Goal: Task Accomplishment & Management: Use online tool/utility

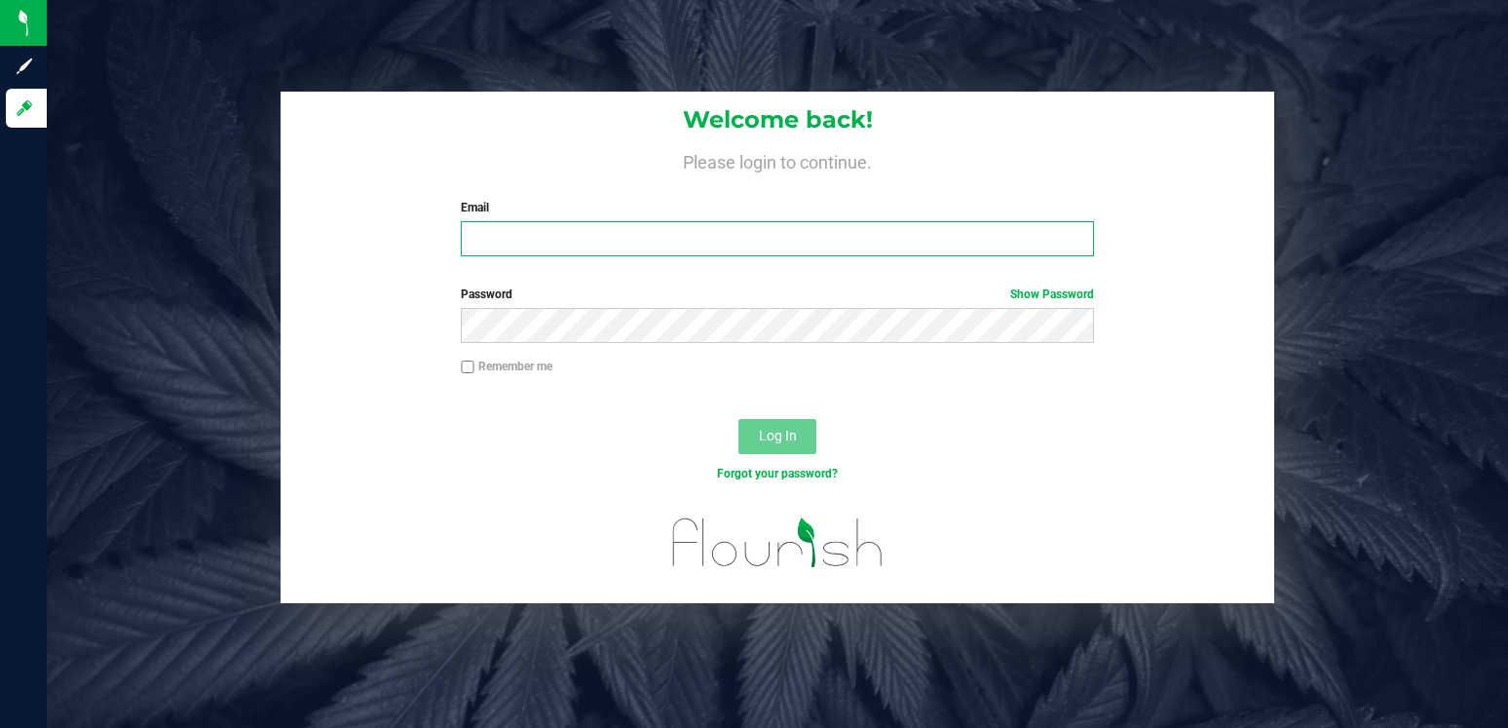
type input "[EMAIL_ADDRESS][DOMAIN_NAME]"
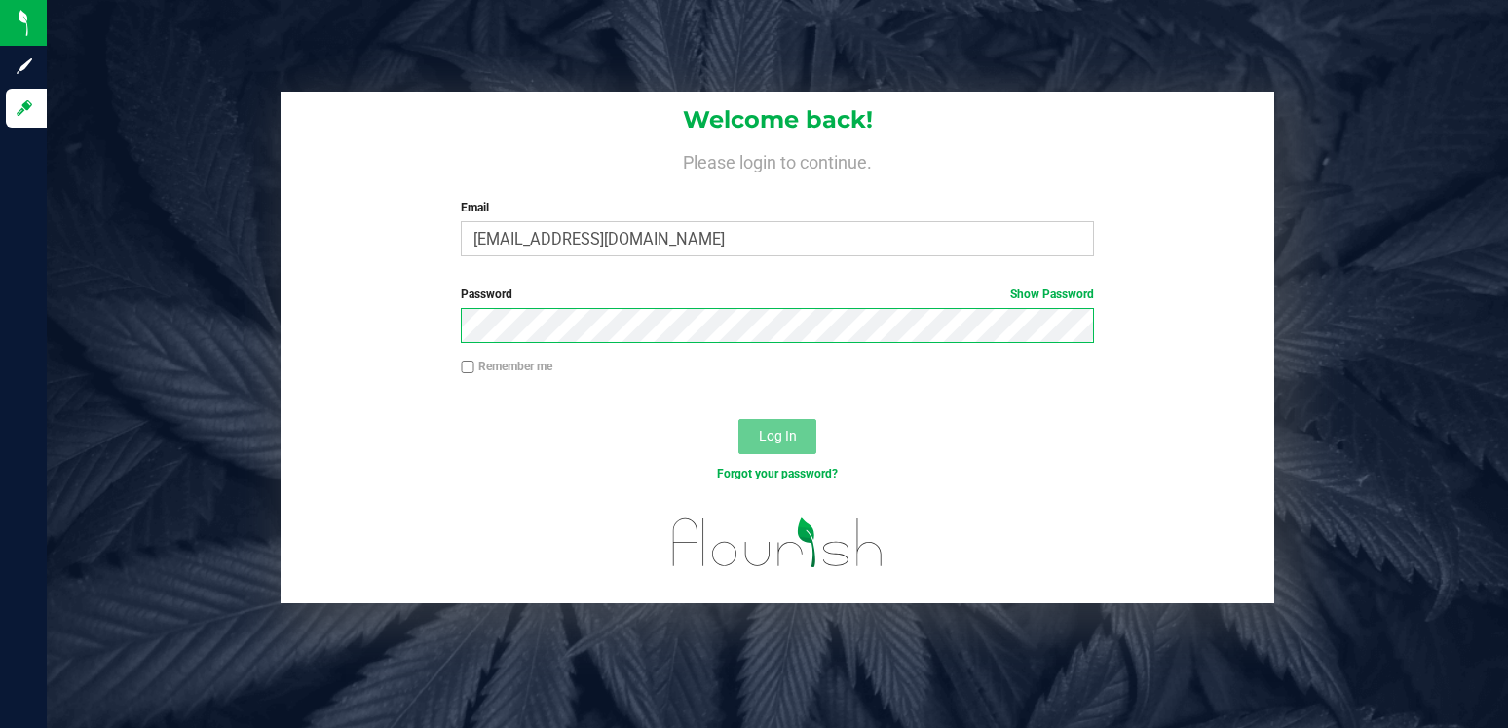
click at [777, 435] on button "Log In" at bounding box center [777, 436] width 78 height 35
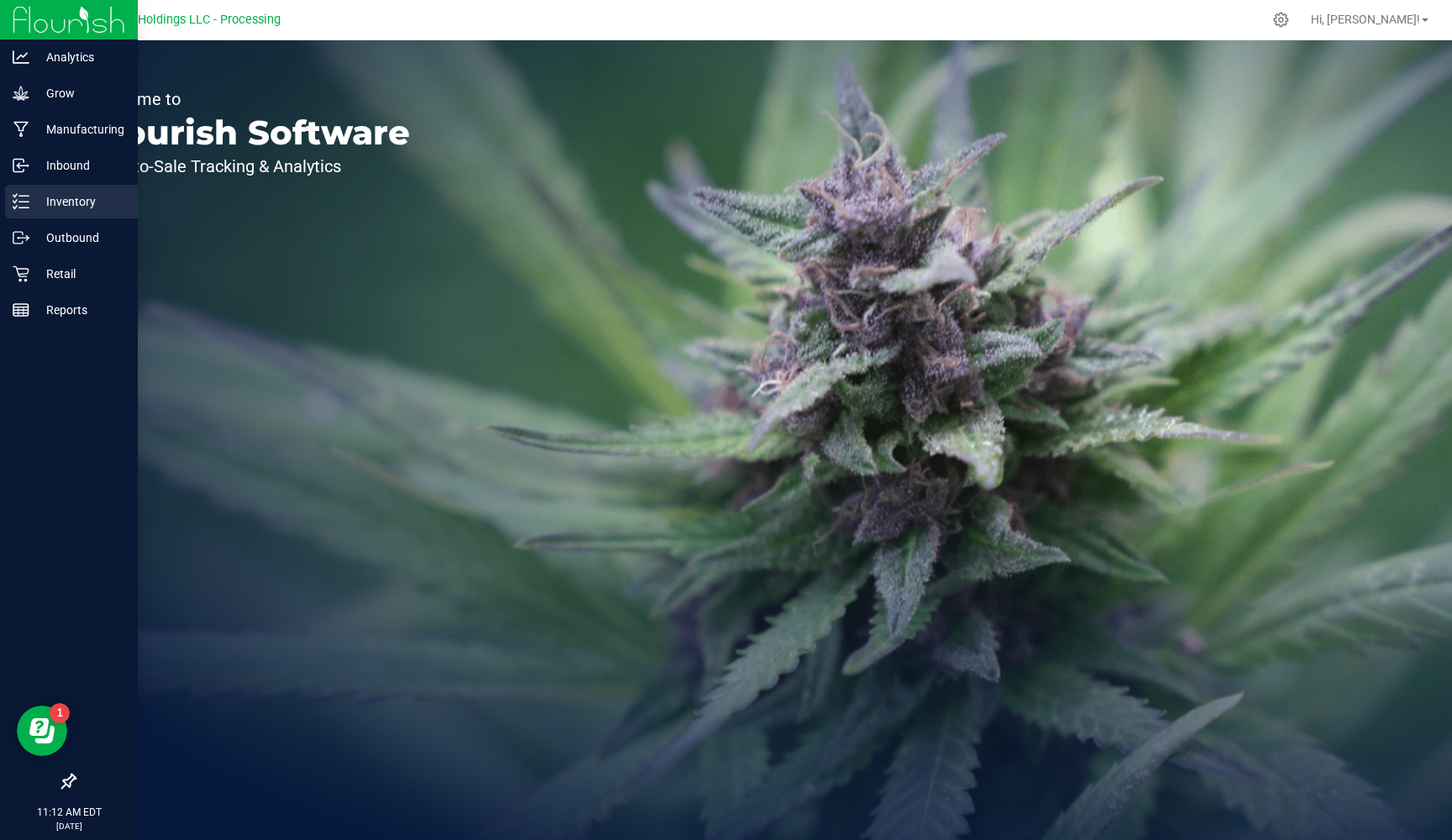
click at [72, 197] on p "Inventory" at bounding box center [79, 201] width 101 height 20
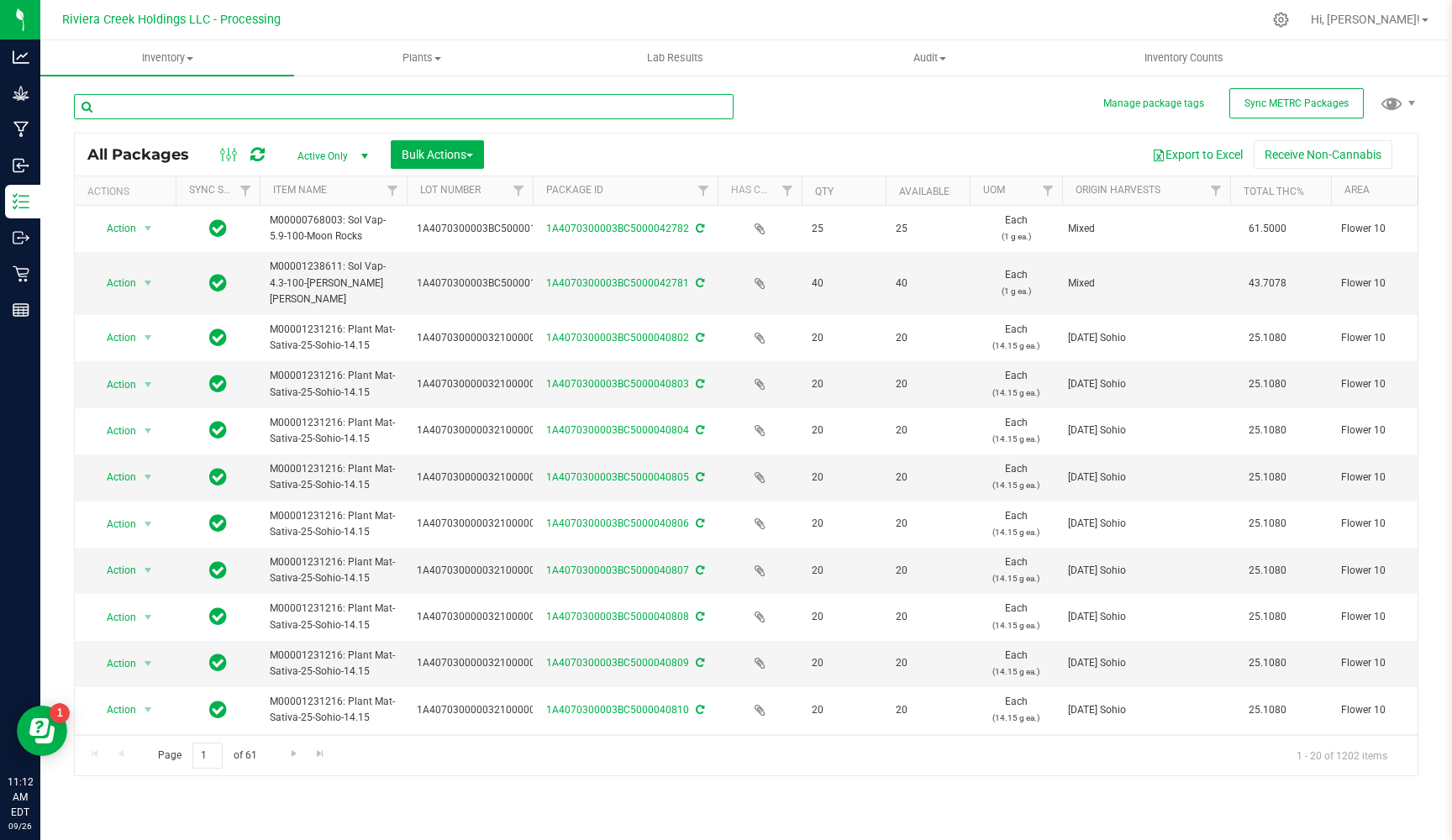
click at [262, 97] on input "text" at bounding box center [404, 106] width 660 height 25
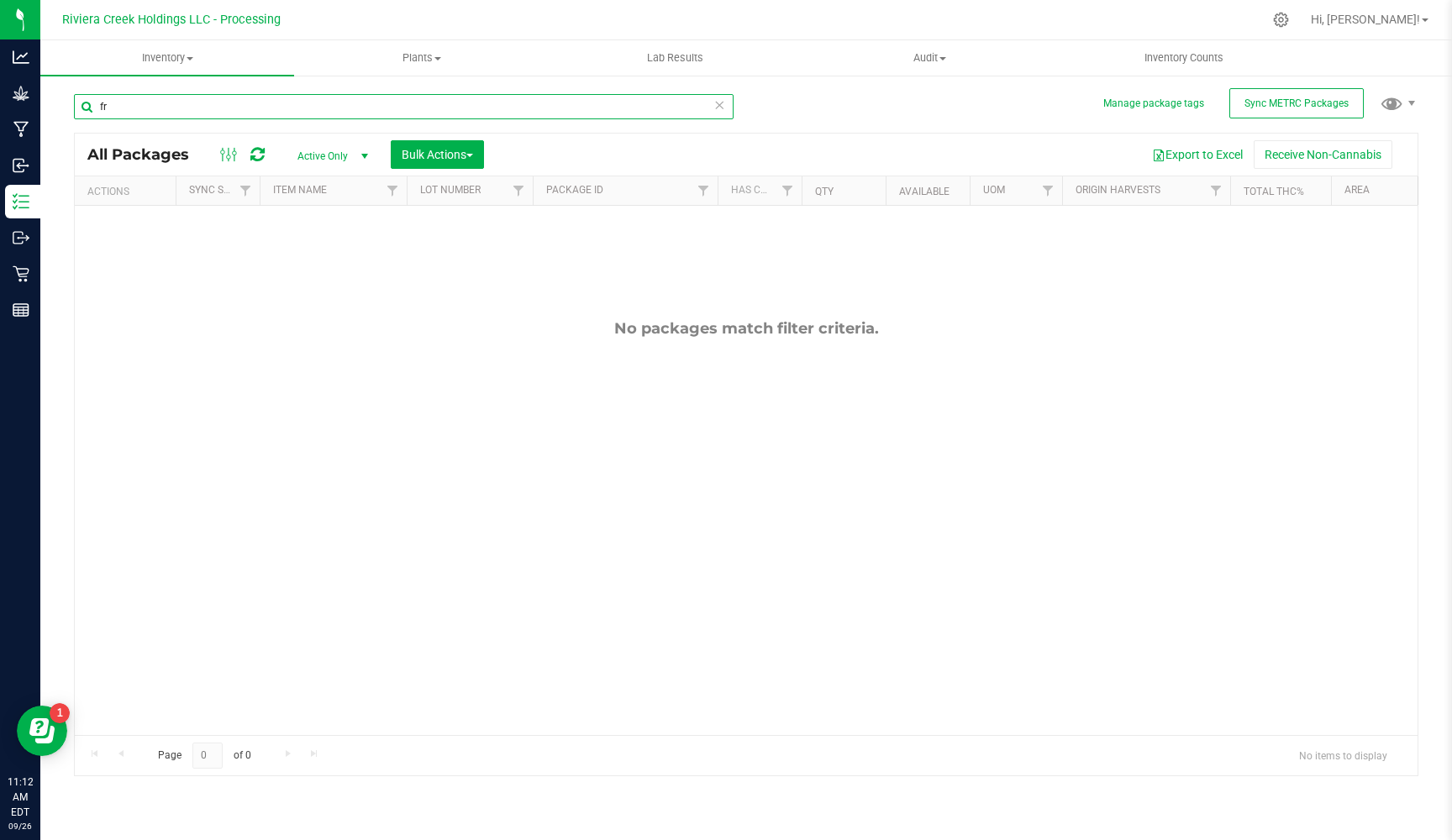
type input "f"
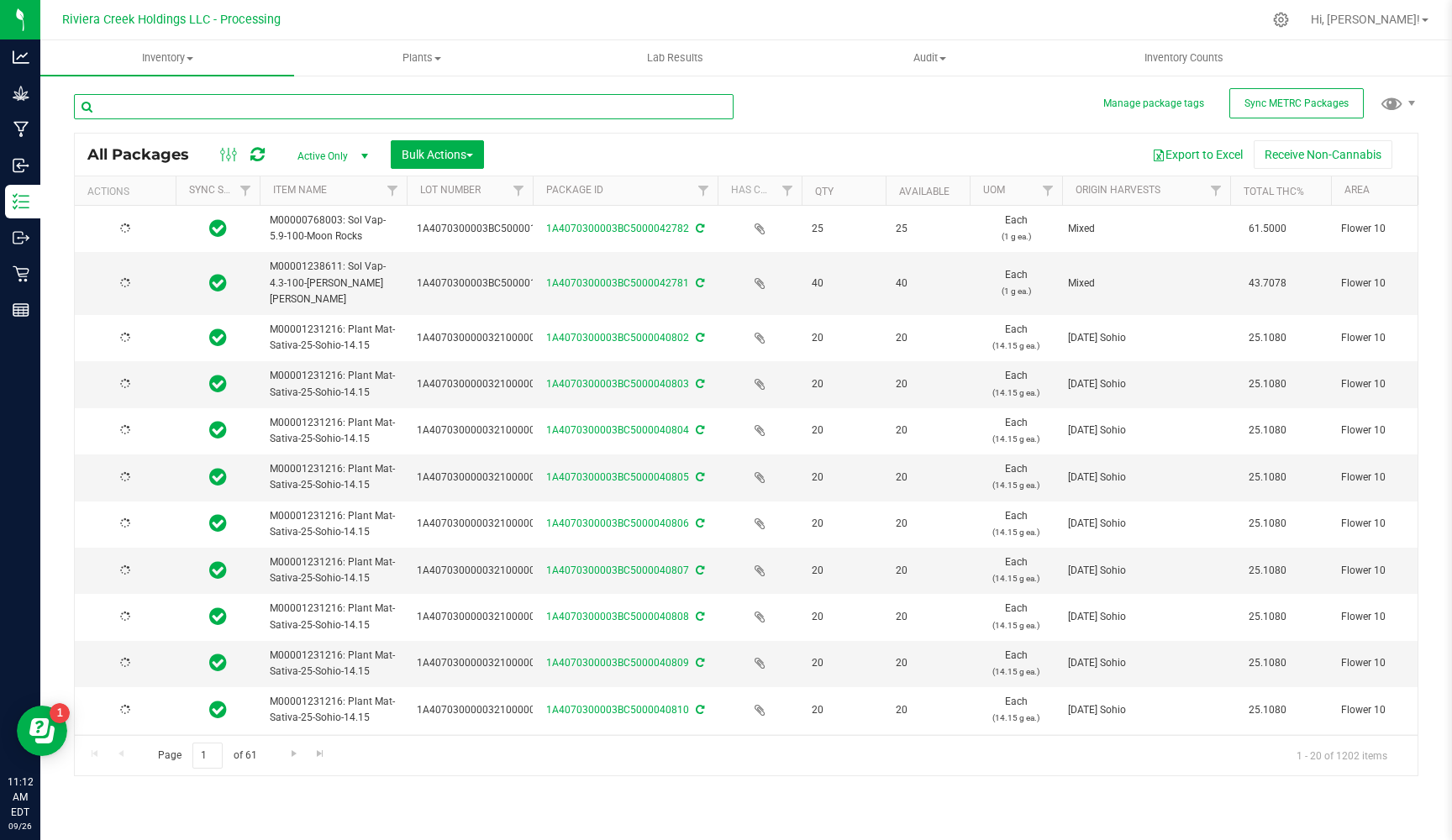
type input "[DATE]"
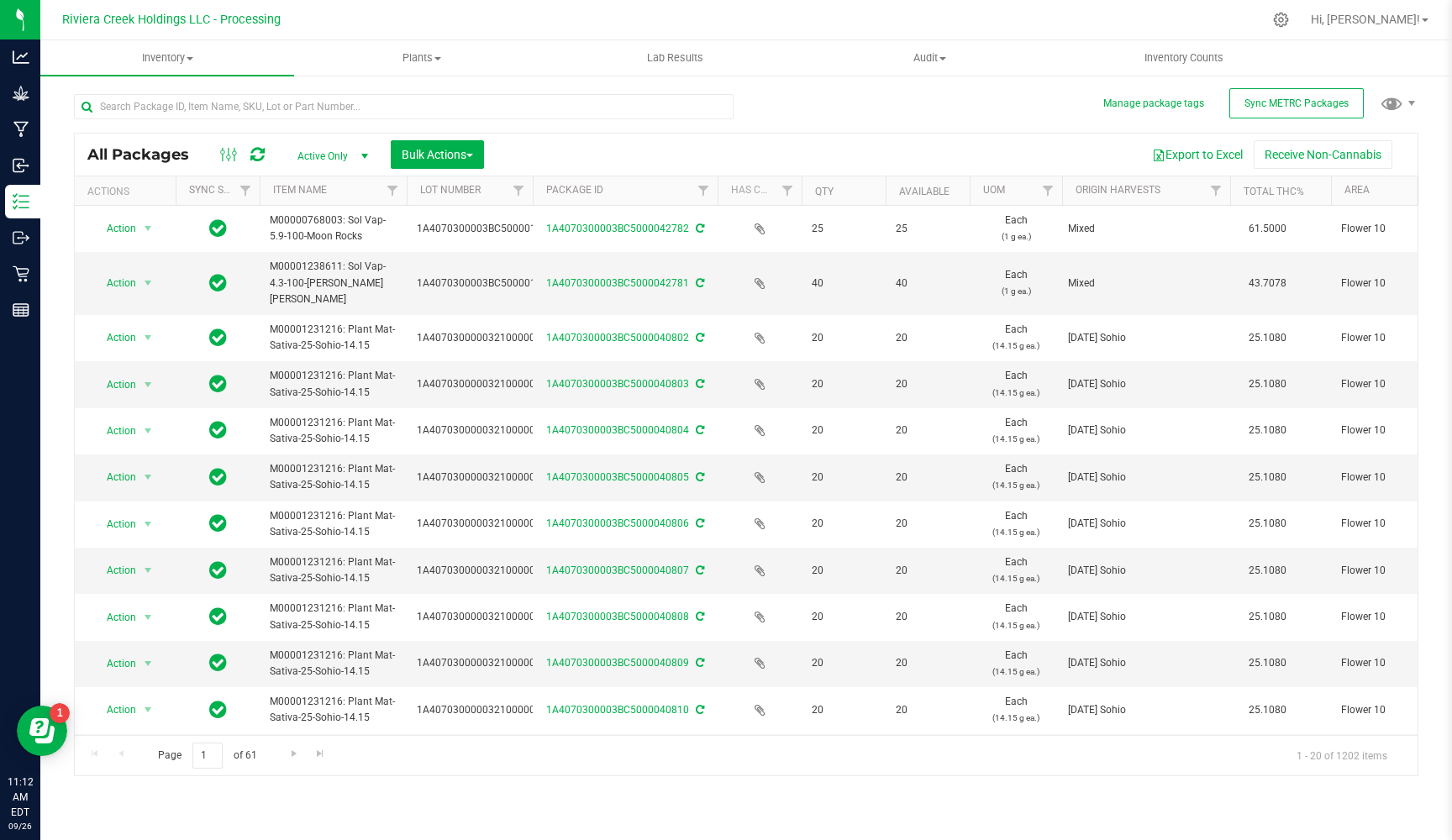
click at [1300, 193] on th "Area" at bounding box center [1394, 191] width 126 height 29
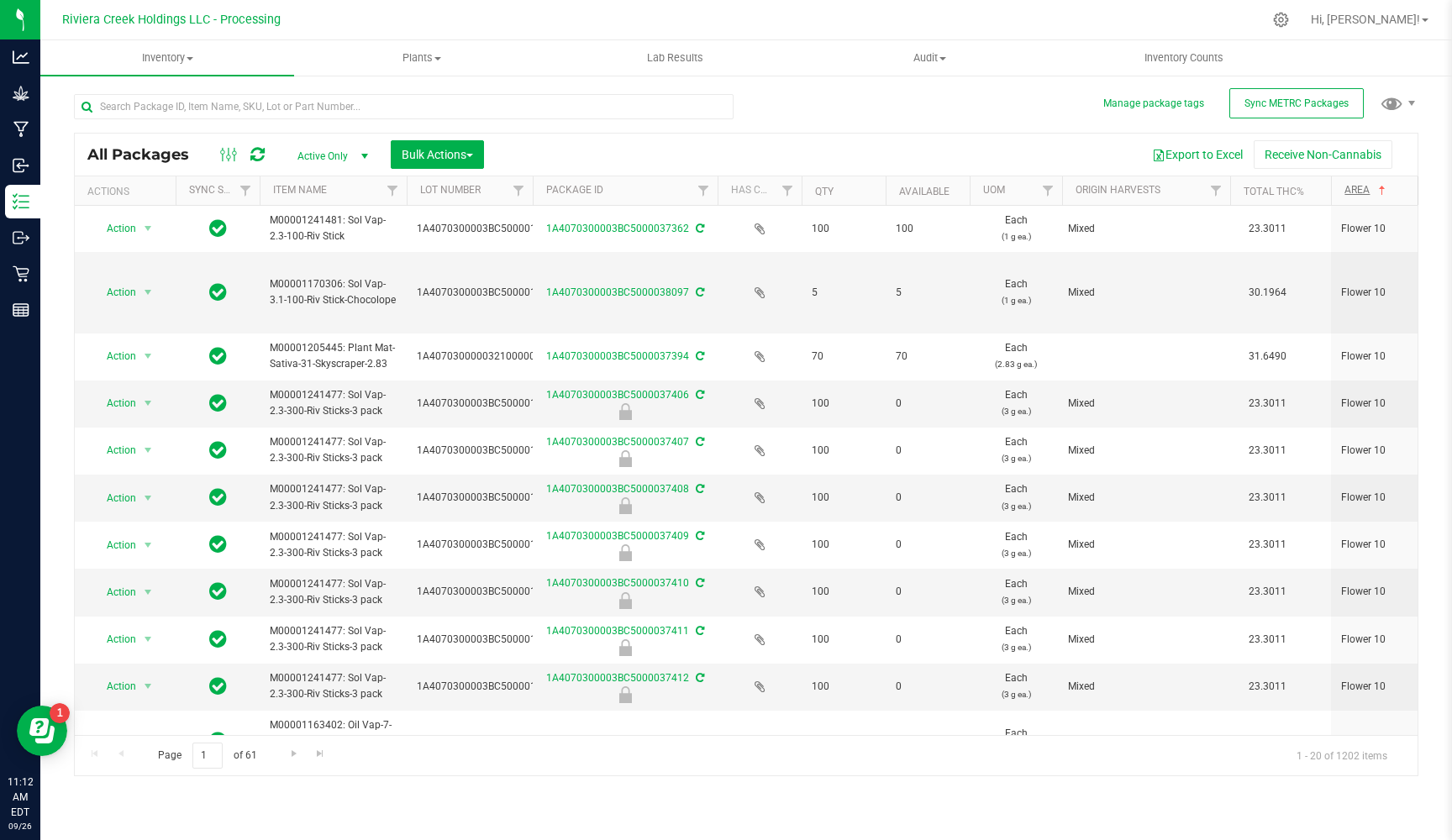
click at [1300, 191] on span at bounding box center [1383, 191] width 14 height 14
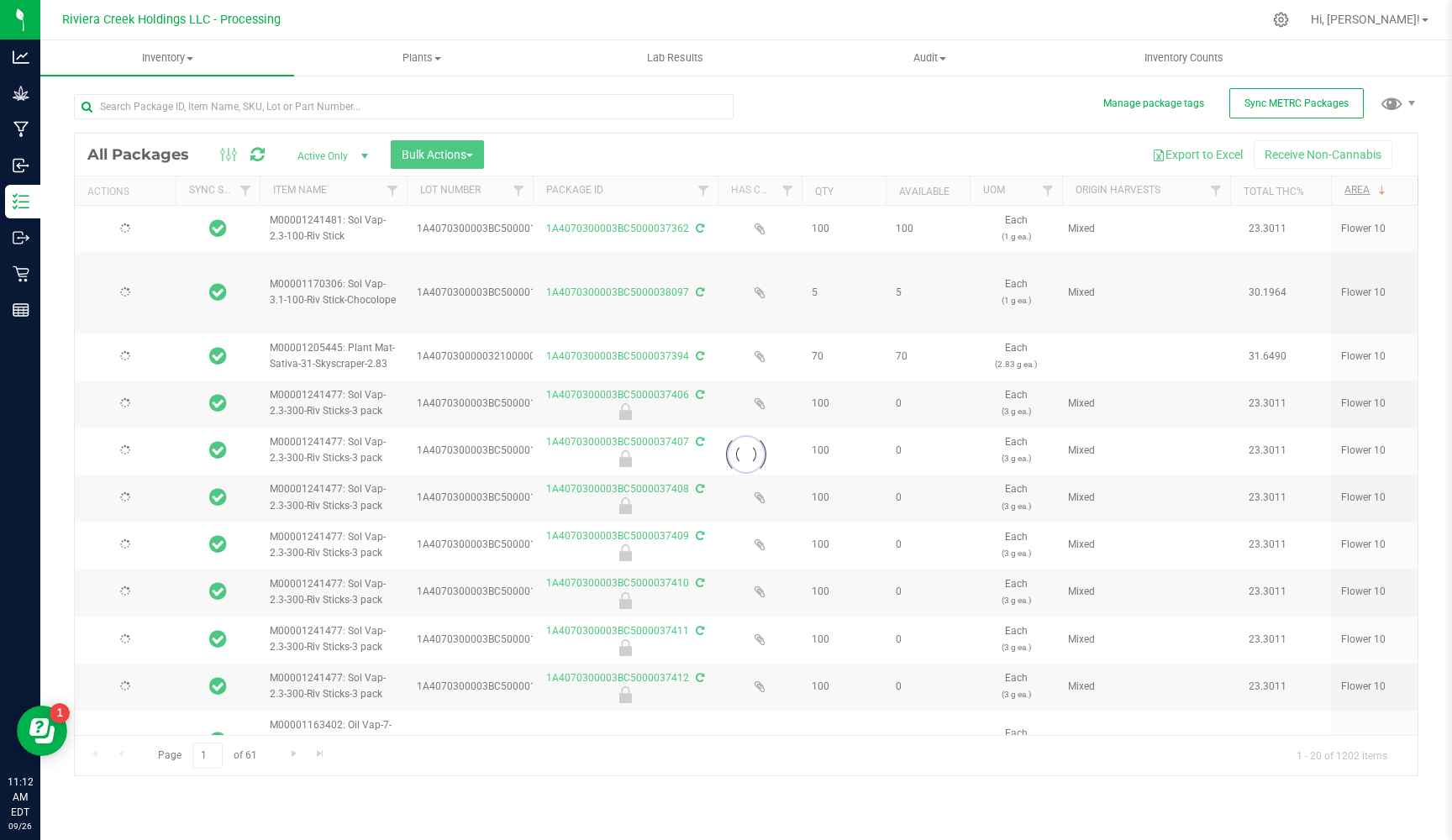
type input "[DATE]"
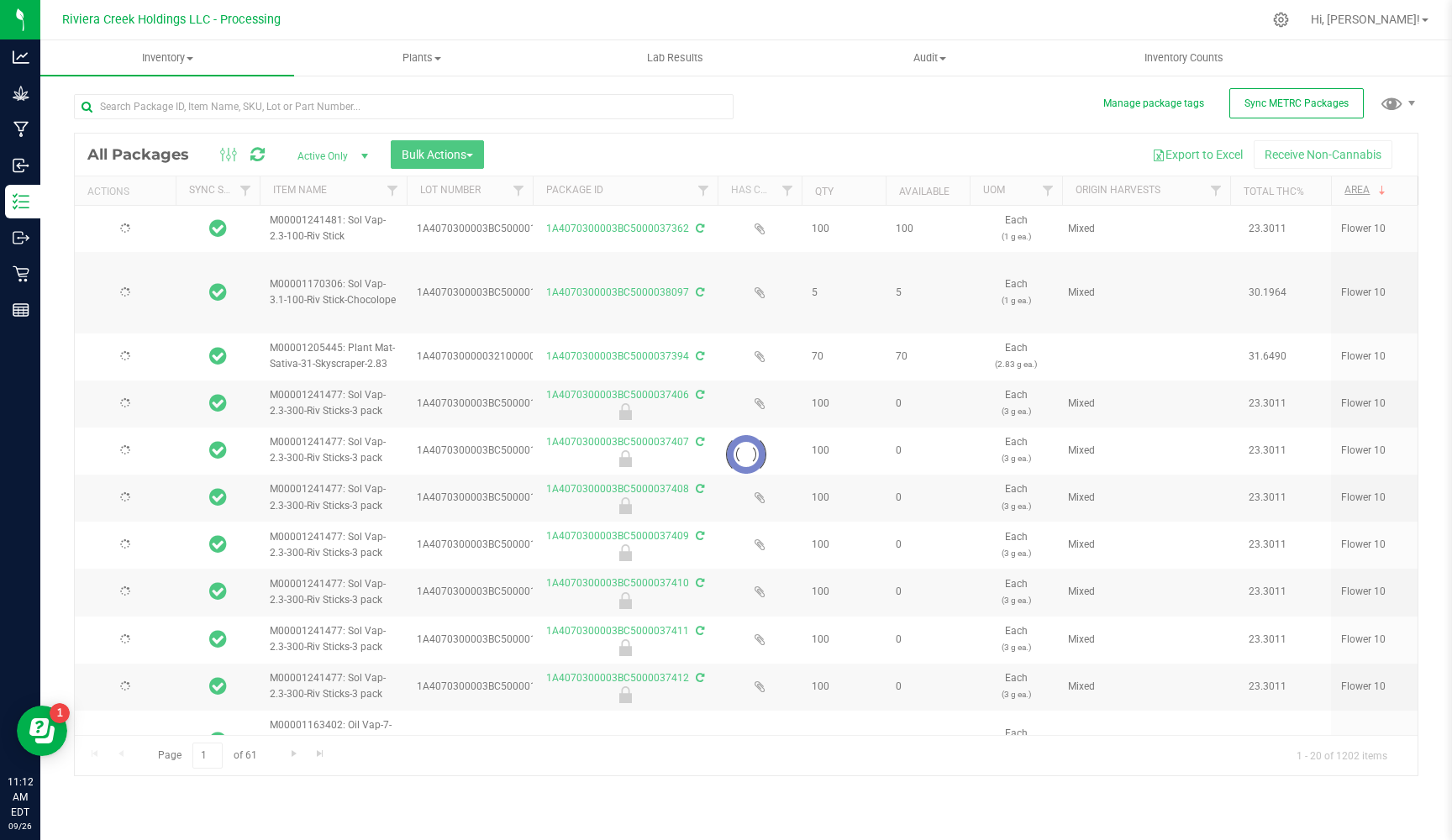
type input "[DATE]"
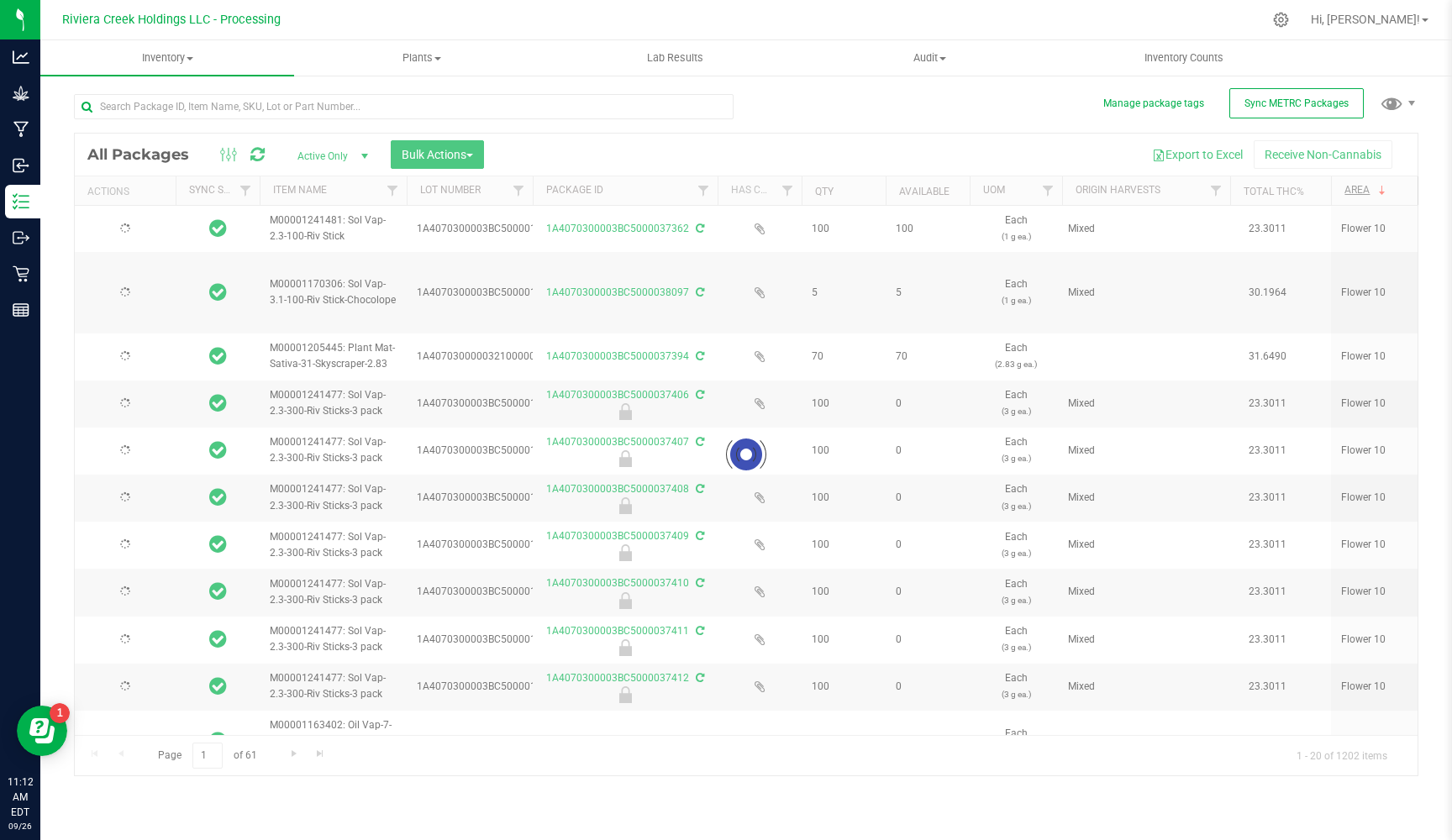
type input "[DATE]"
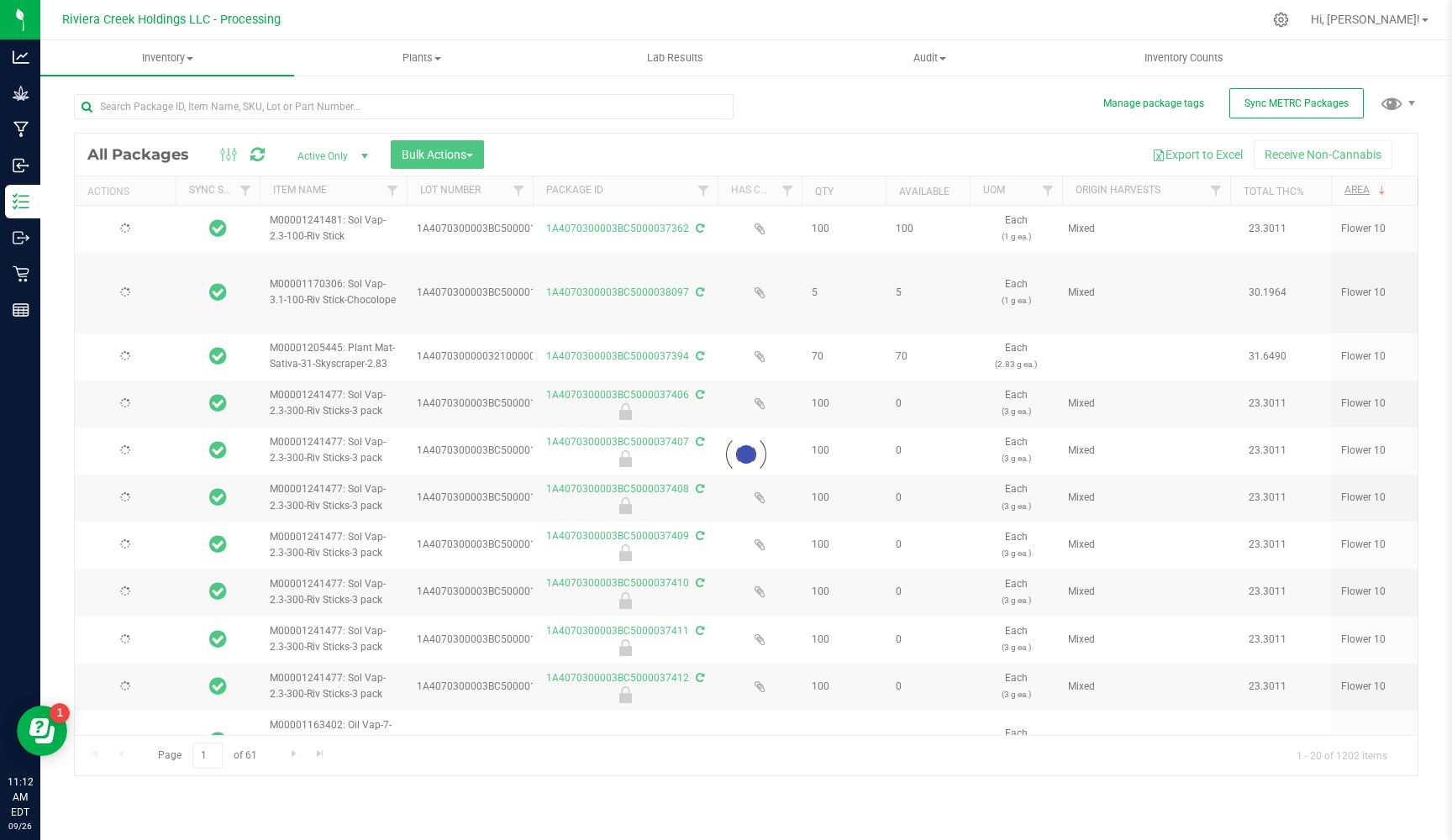
type input "[DATE]"
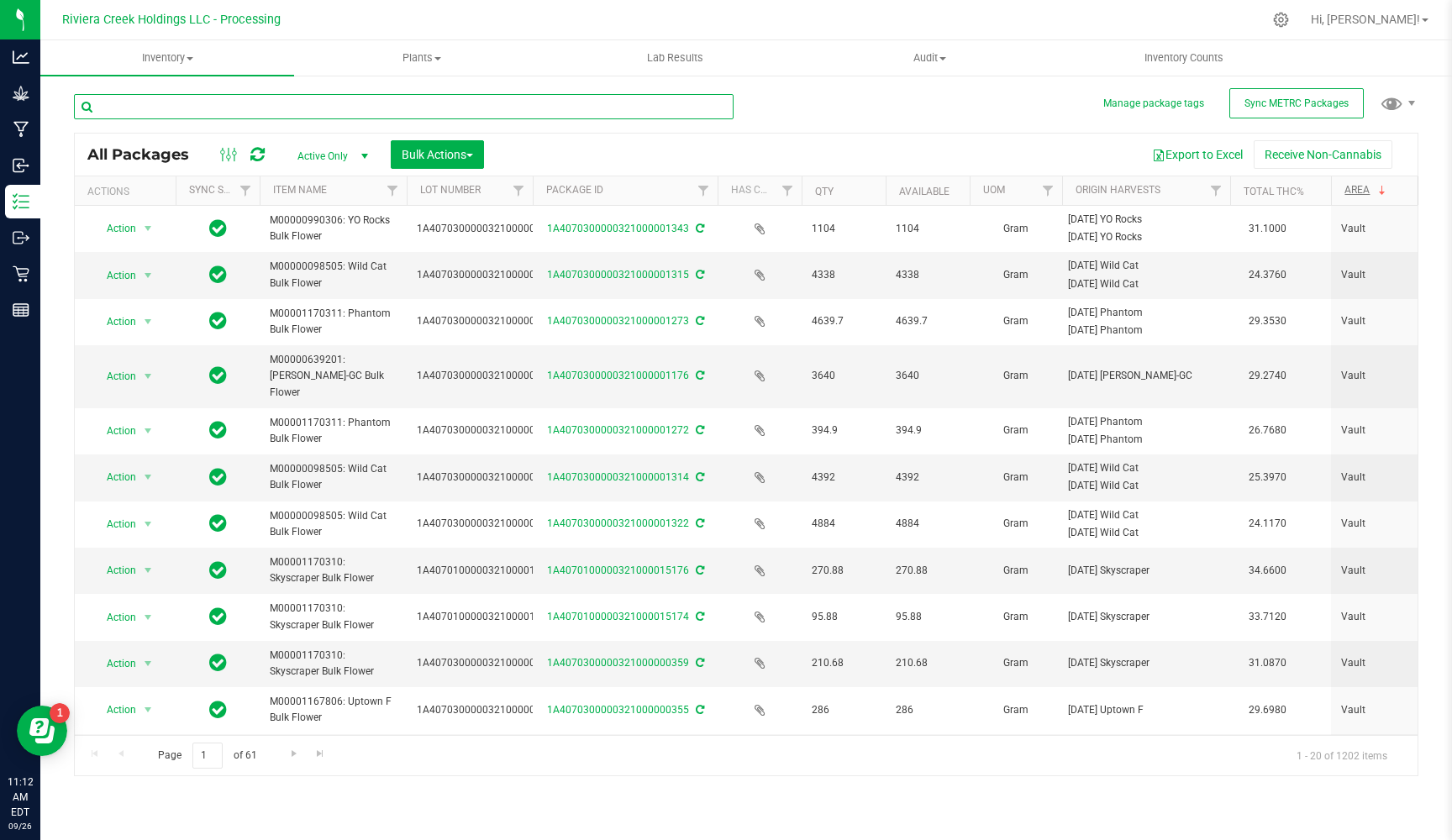
click at [383, 113] on input "text" at bounding box center [404, 106] width 660 height 25
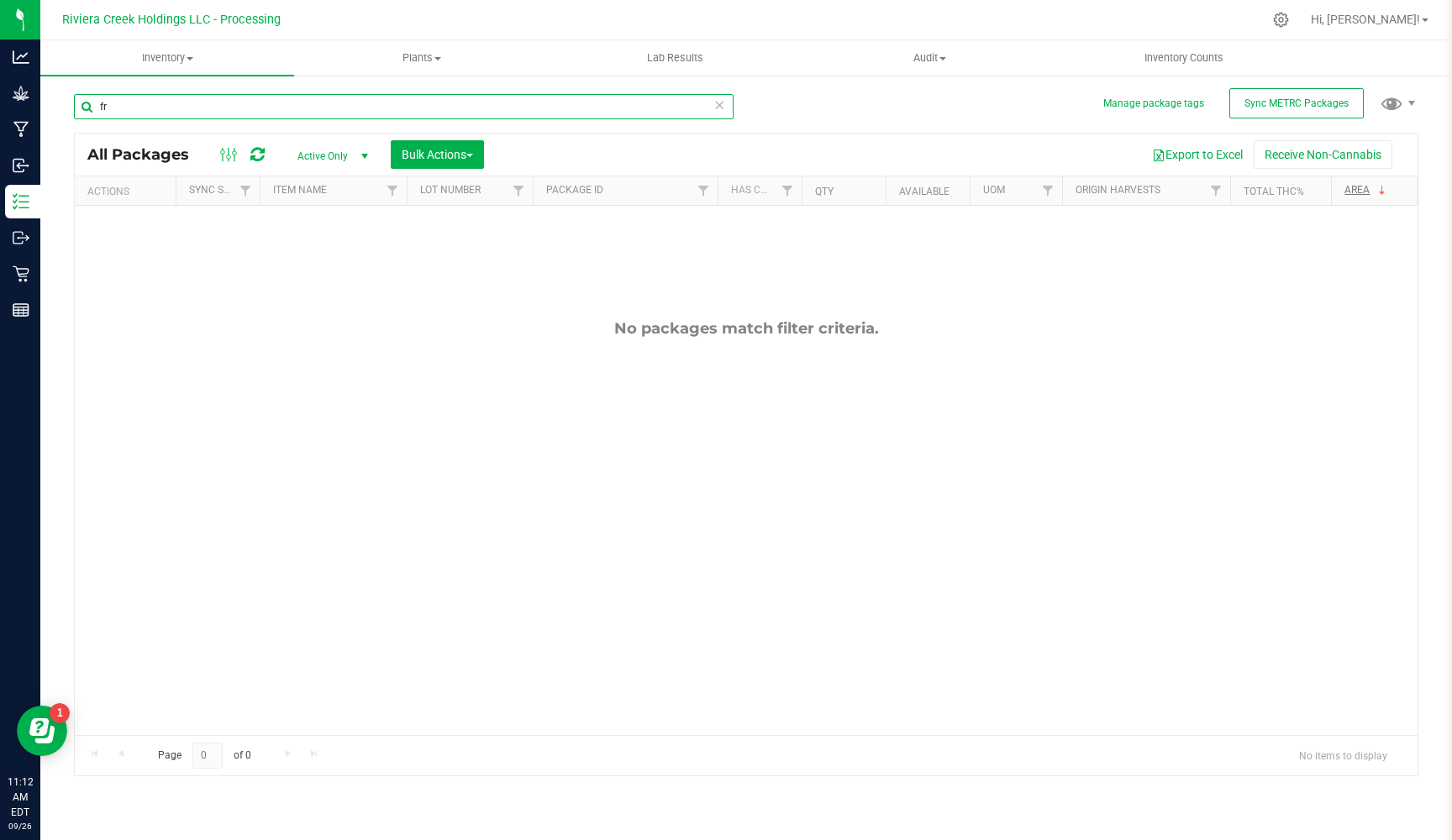
type input "f"
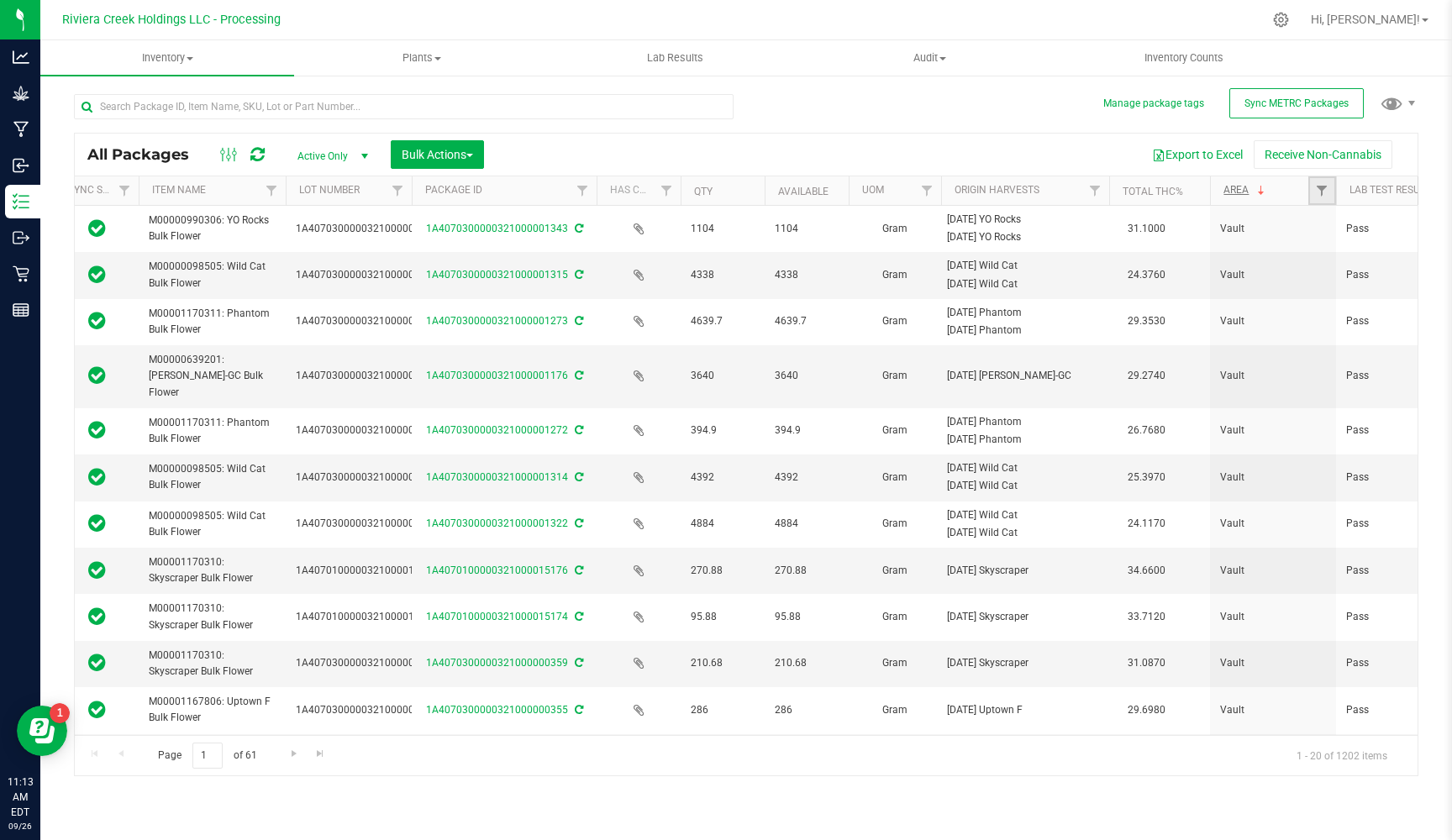
click at [1300, 187] on link "Filter" at bounding box center [1323, 191] width 28 height 28
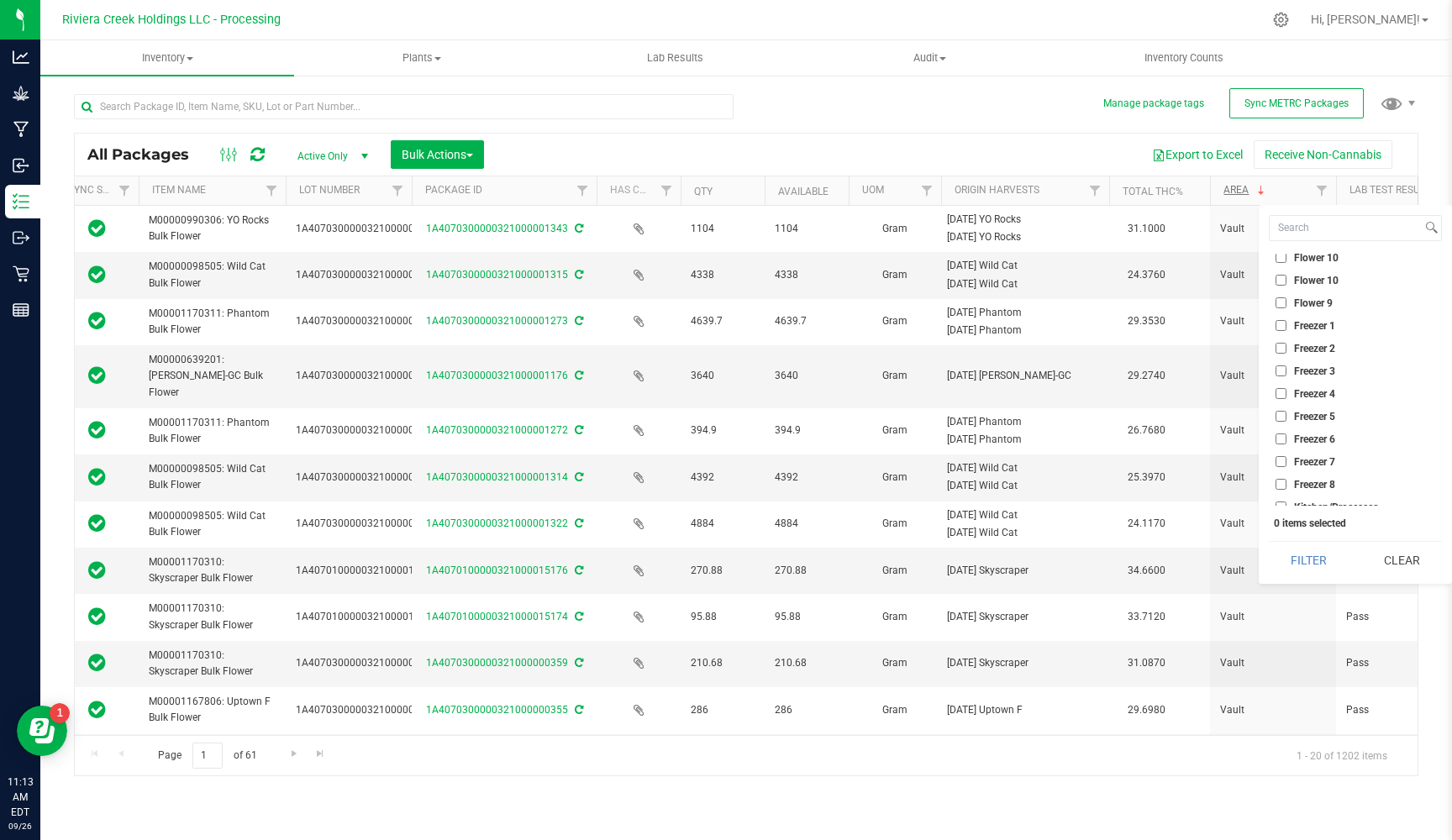
drag, startPoint x: 1286, startPoint y: 315, endPoint x: 1278, endPoint y: 324, distance: 12.0
click at [1285, 320] on label "Freezer 1" at bounding box center [1305, 325] width 60 height 11
click at [1285, 320] on input "Freezer 1" at bounding box center [1281, 325] width 11 height 11
checkbox input "true"
drag, startPoint x: 1280, startPoint y: 335, endPoint x: 1276, endPoint y: 345, distance: 10.8
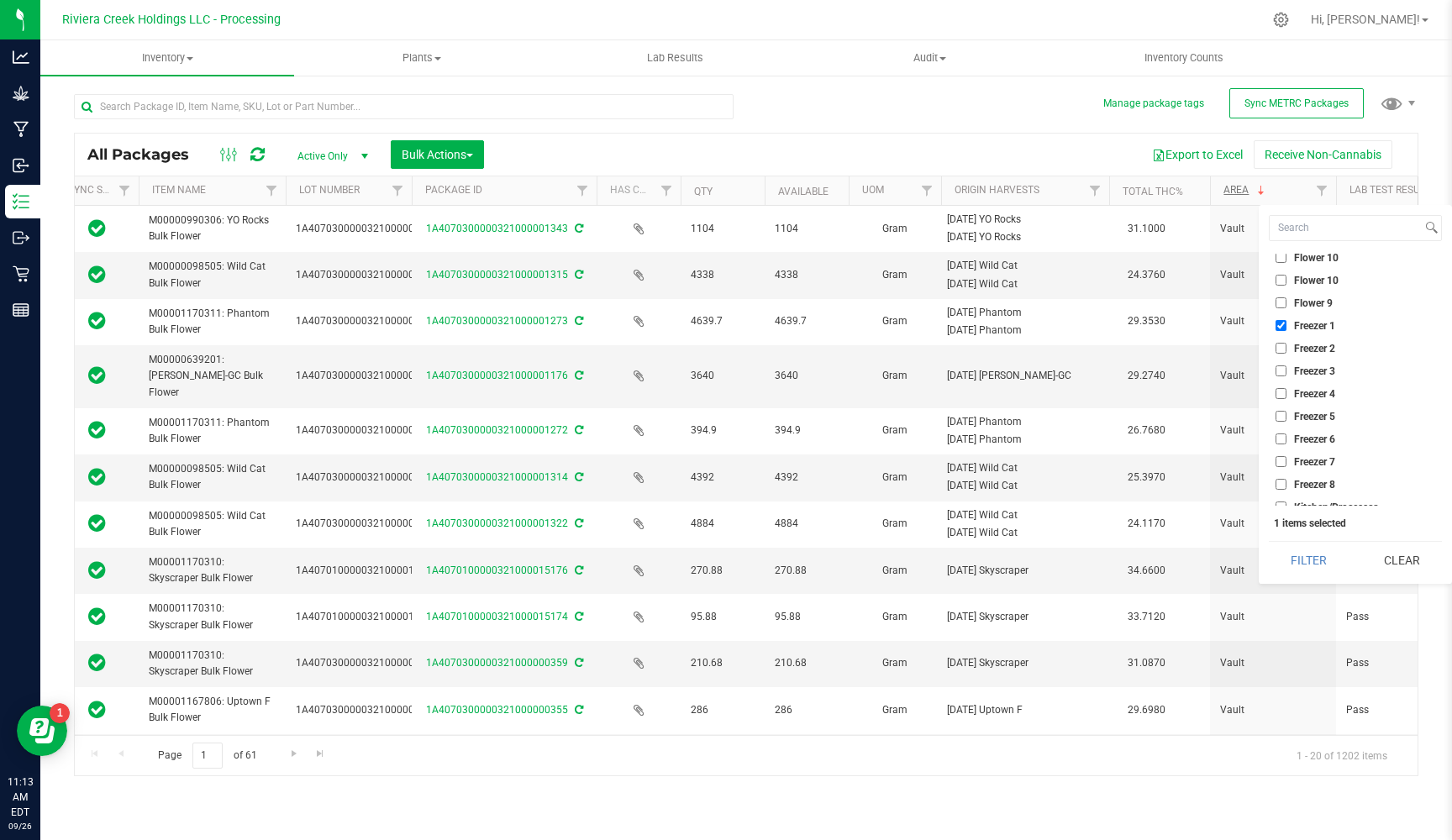
click at [1279, 342] on input "Freezer 2" at bounding box center [1281, 348] width 11 height 11
checkbox input "true"
drag, startPoint x: 1278, startPoint y: 357, endPoint x: 1283, endPoint y: 373, distance: 16.8
click at [1279, 366] on input "Freezer 3" at bounding box center [1281, 371] width 11 height 11
checkbox input "true"
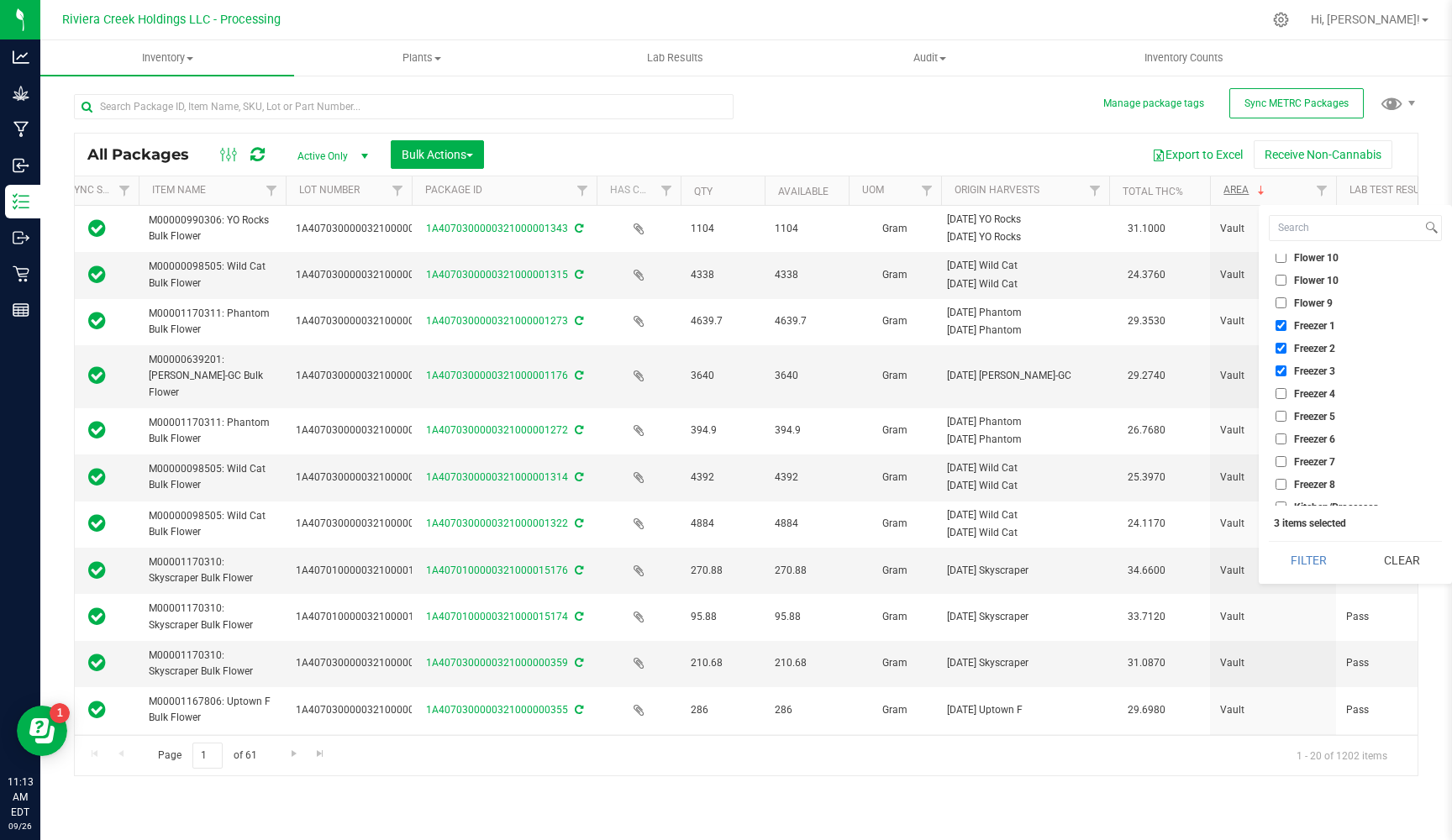
drag, startPoint x: 1284, startPoint y: 375, endPoint x: 1282, endPoint y: 389, distance: 14.1
click at [1284, 385] on li "Freezer 4" at bounding box center [1355, 393] width 173 height 17
click at [1285, 386] on li "Freezer 4" at bounding box center [1355, 393] width 173 height 17
click at [1288, 411] on label "Freezer 5" at bounding box center [1305, 416] width 60 height 11
click at [1287, 411] on input "Freezer 5" at bounding box center [1281, 416] width 11 height 11
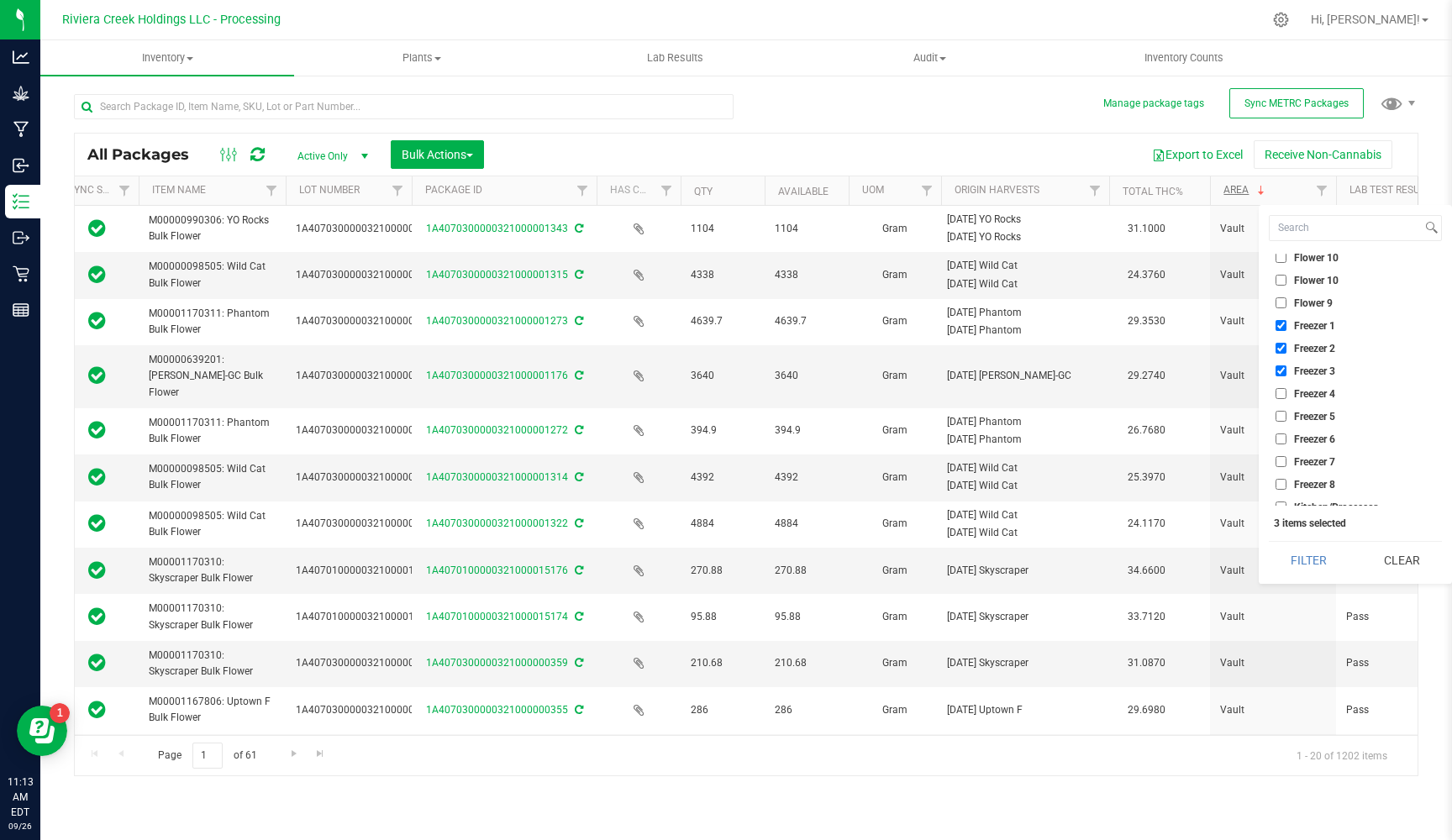
checkbox input "true"
click at [1277, 388] on input "Freezer 4" at bounding box center [1281, 393] width 11 height 11
checkbox input "true"
drag, startPoint x: 1279, startPoint y: 430, endPoint x: 1280, endPoint y: 439, distance: 9.1
click at [1280, 430] on li "Freezer 6" at bounding box center [1355, 439] width 173 height 17
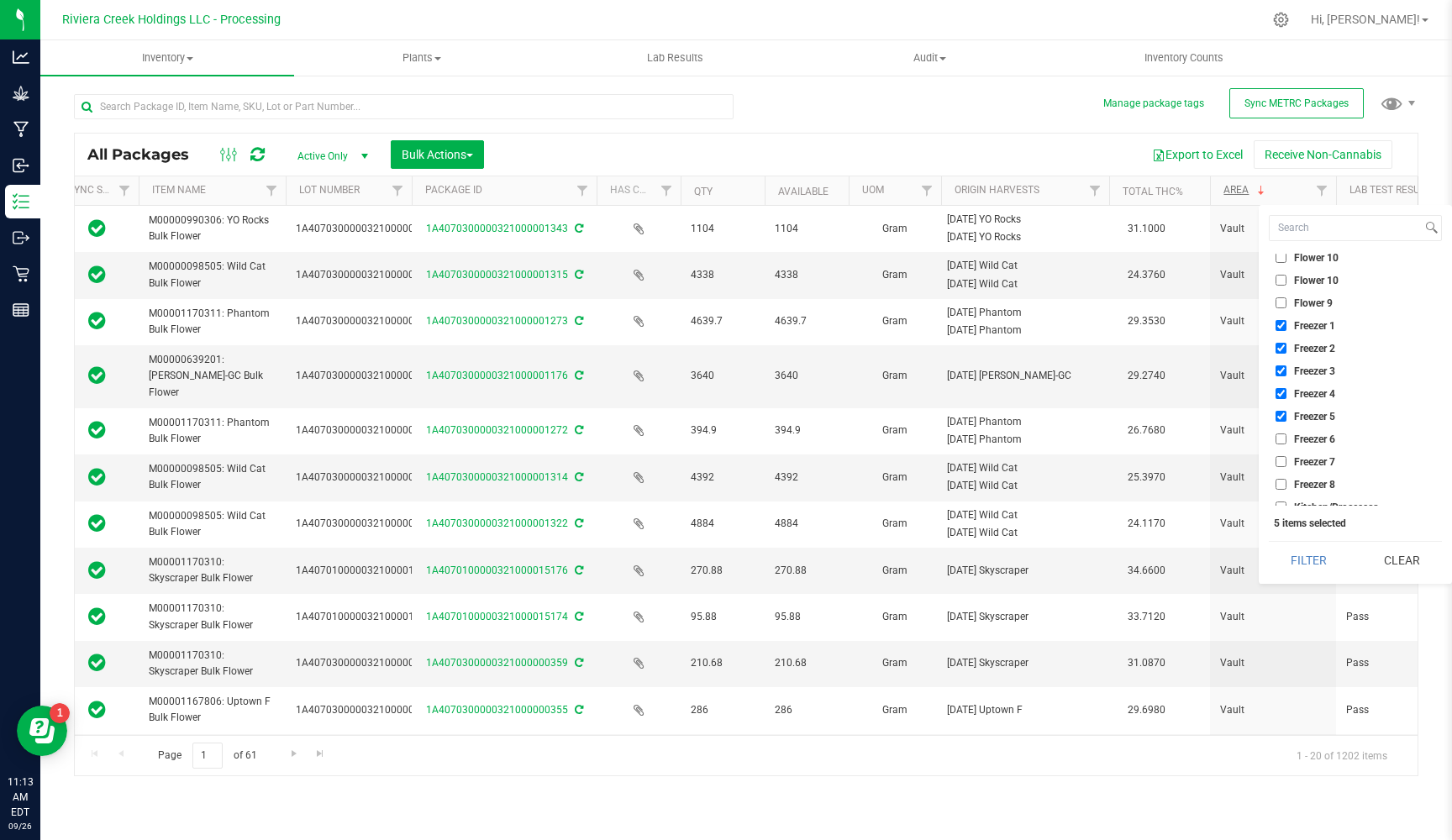
click at [1284, 434] on input "Freezer 6" at bounding box center [1281, 439] width 11 height 11
checkbox input "true"
click at [1286, 456] on label "Freezer 7" at bounding box center [1305, 461] width 60 height 11
click at [1286, 456] on input "Freezer 7" at bounding box center [1281, 461] width 11 height 11
checkbox input "true"
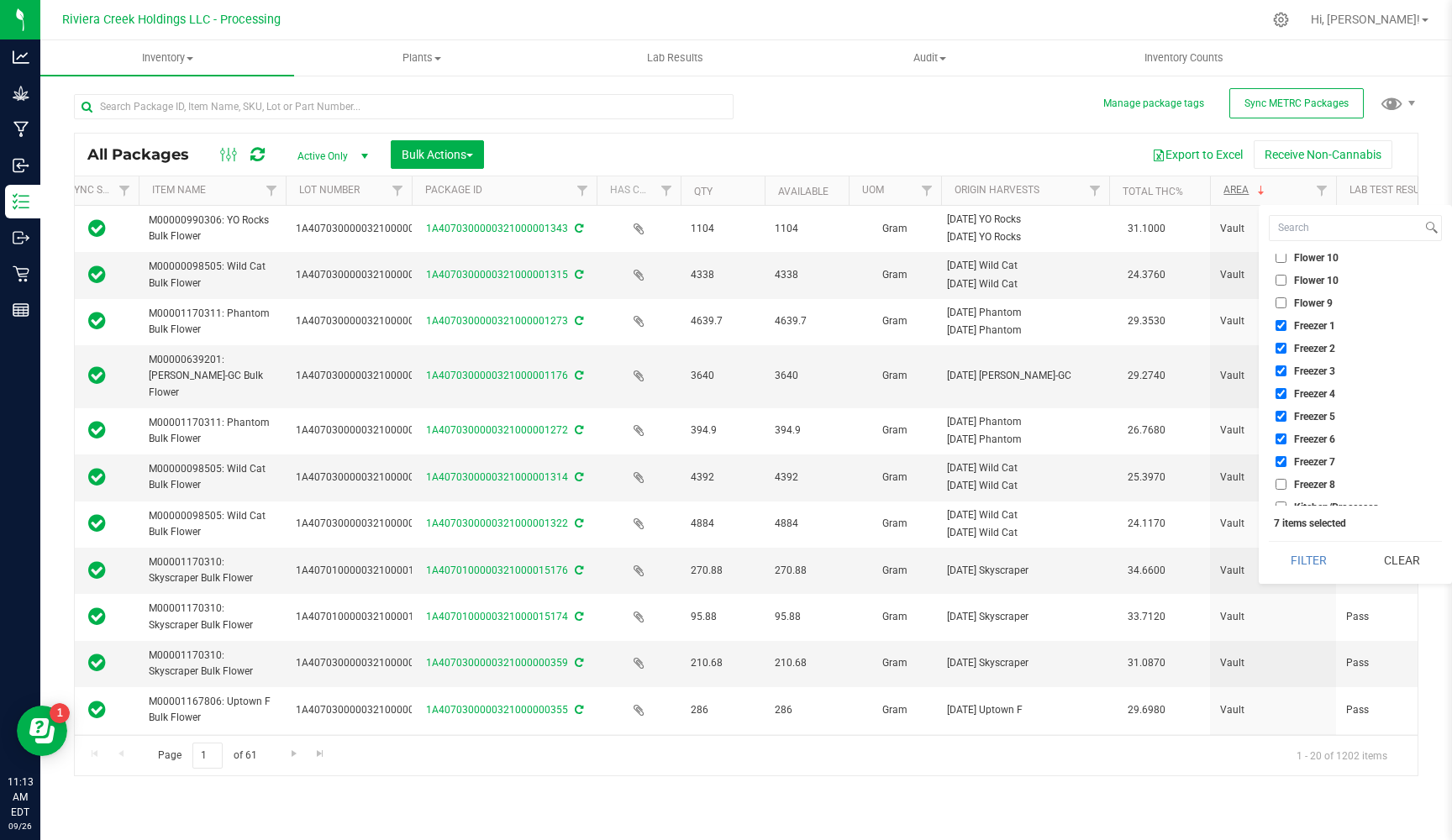
click at [1284, 479] on input "Freezer 8" at bounding box center [1281, 484] width 11 height 11
checkbox input "true"
click at [1300, 566] on button "Filter" at bounding box center [1310, 560] width 81 height 37
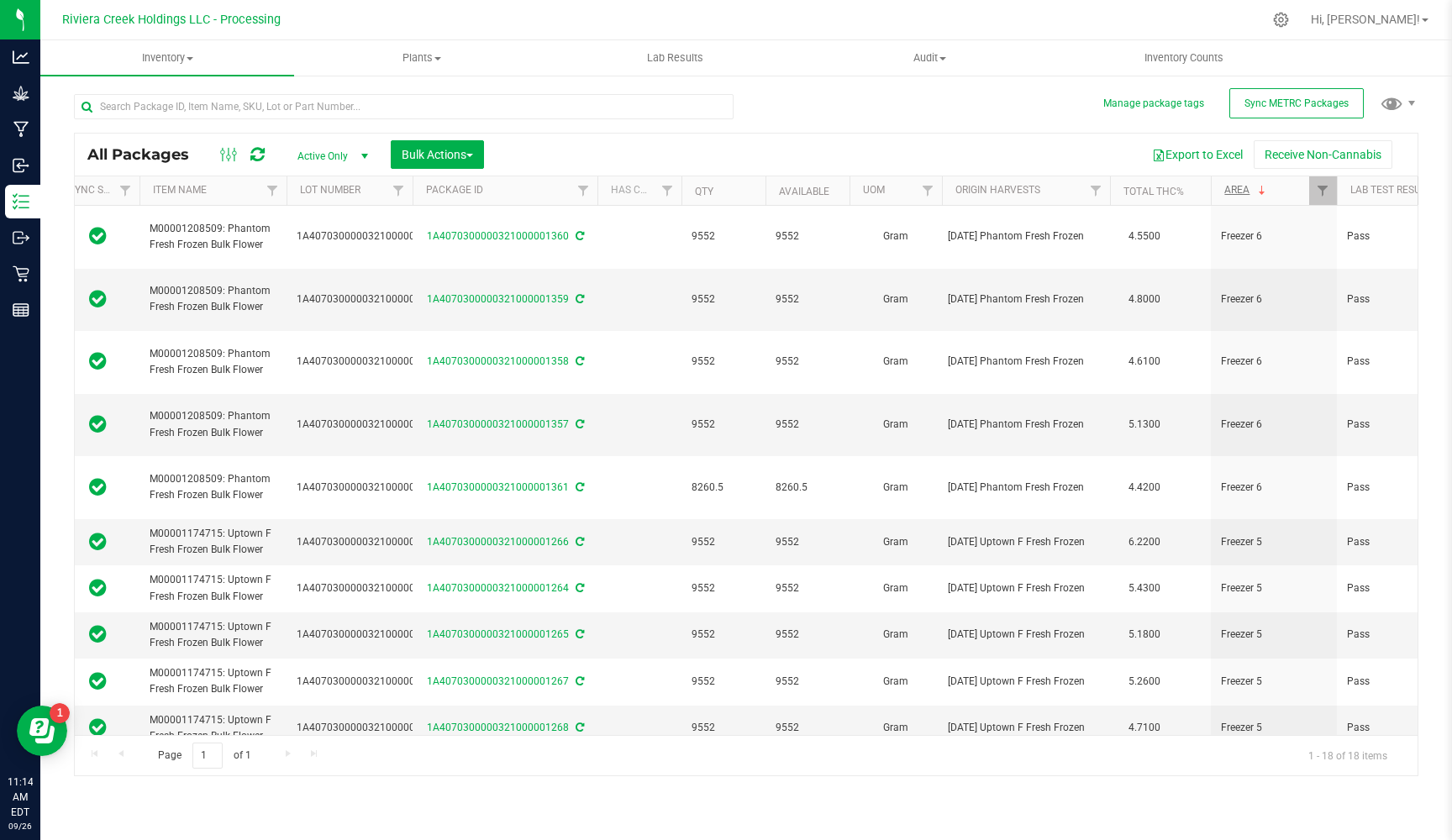
click at [198, 24] on span "Riviera Creek Holdings LLC - Processing" at bounding box center [171, 21] width 218 height 16
click at [231, 19] on span "Riviera Creek Holdings LLC - Processing" at bounding box center [171, 21] width 218 height 16
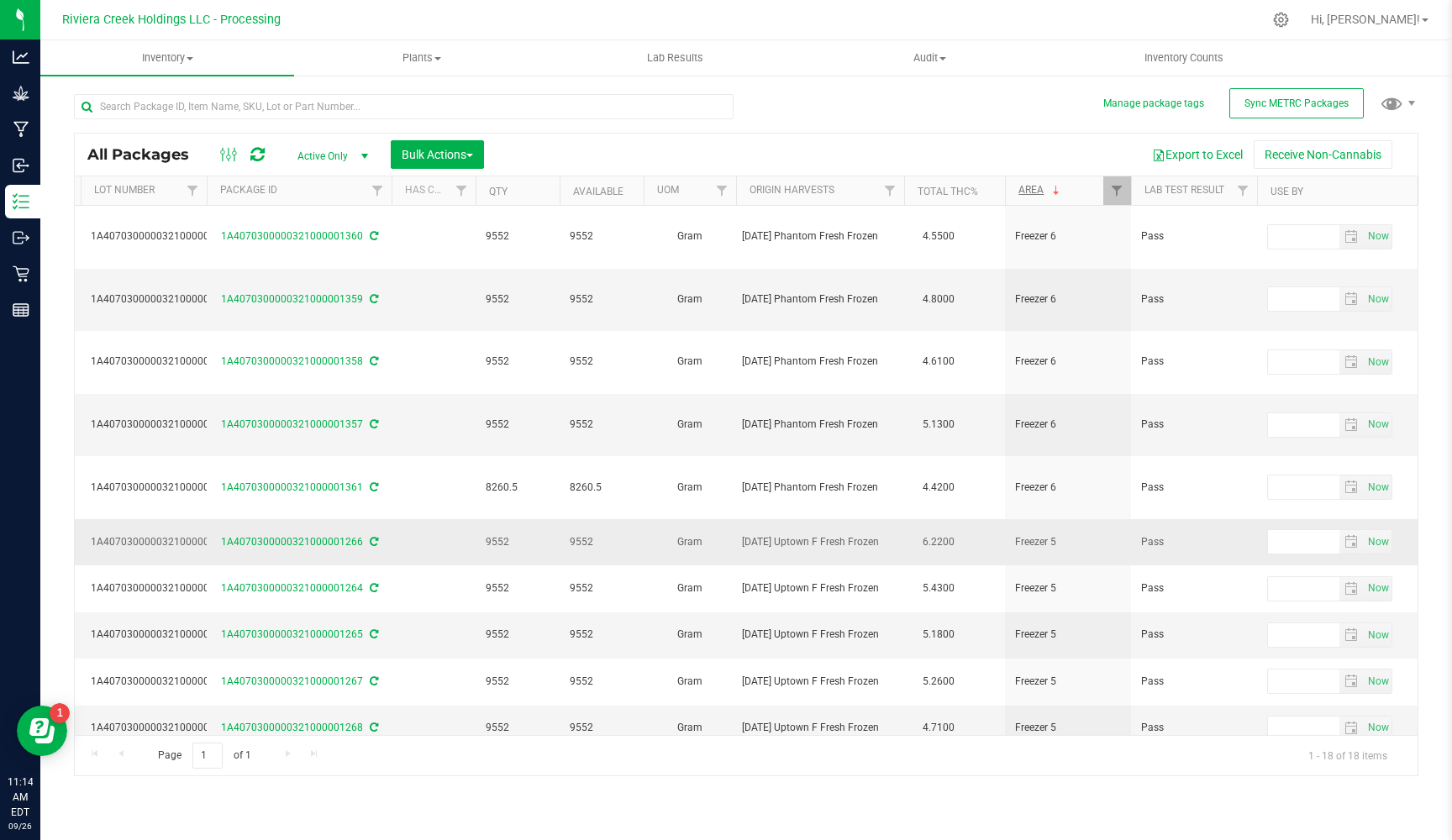
scroll to position [0, 395]
